Goal: Transaction & Acquisition: Purchase product/service

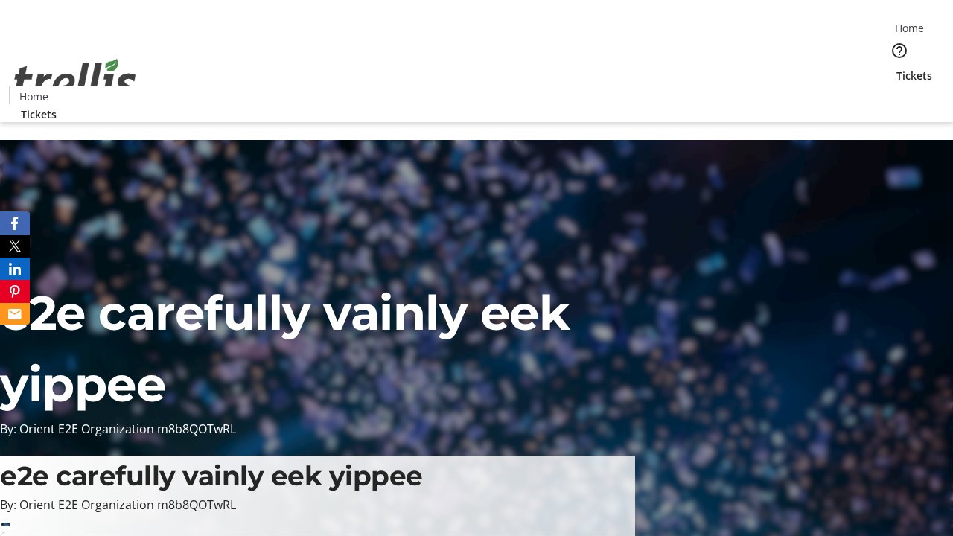
click at [897, 68] on span "Tickets" at bounding box center [915, 76] width 36 height 16
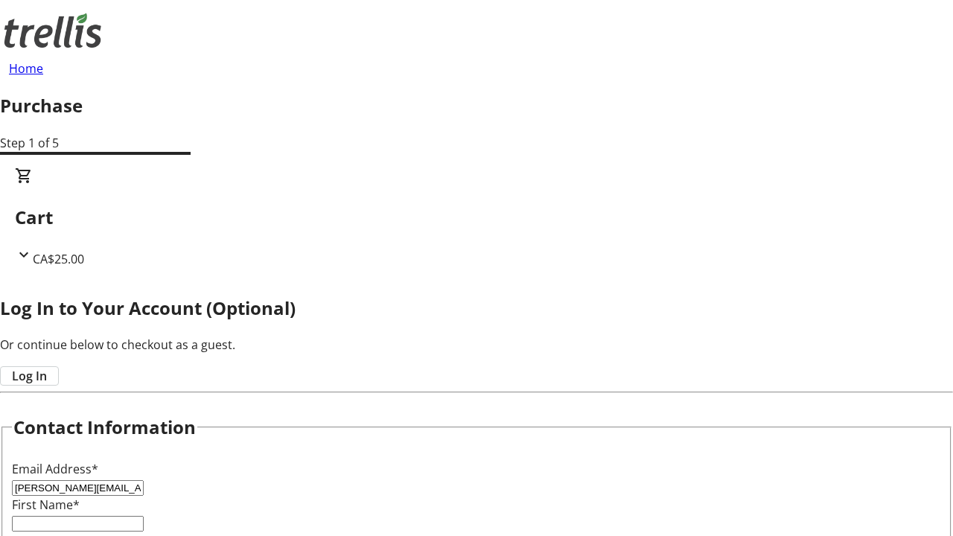
type input "[PERSON_NAME][EMAIL_ADDRESS][DOMAIN_NAME]"
type input "[PERSON_NAME]"
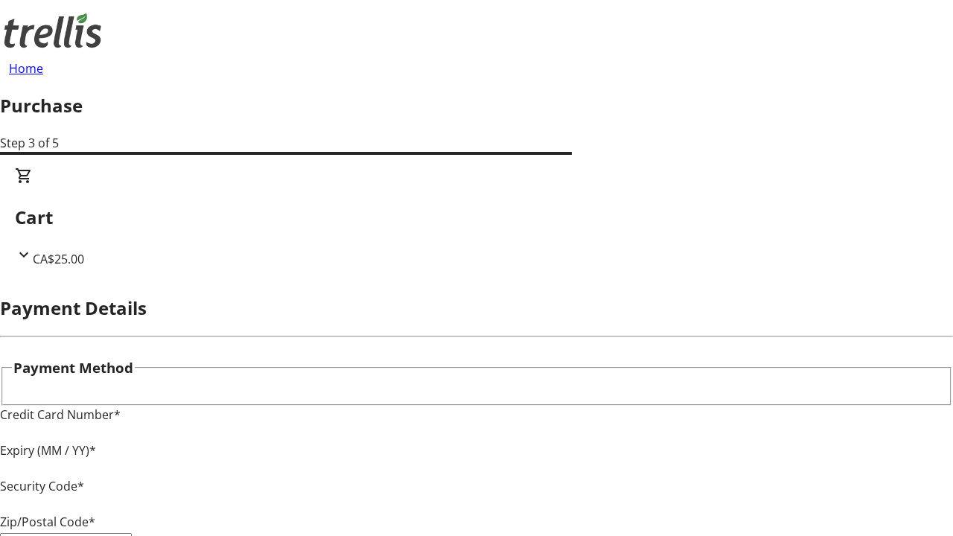
type input "V1Y 0C2"
